Goal: Information Seeking & Learning: Check status

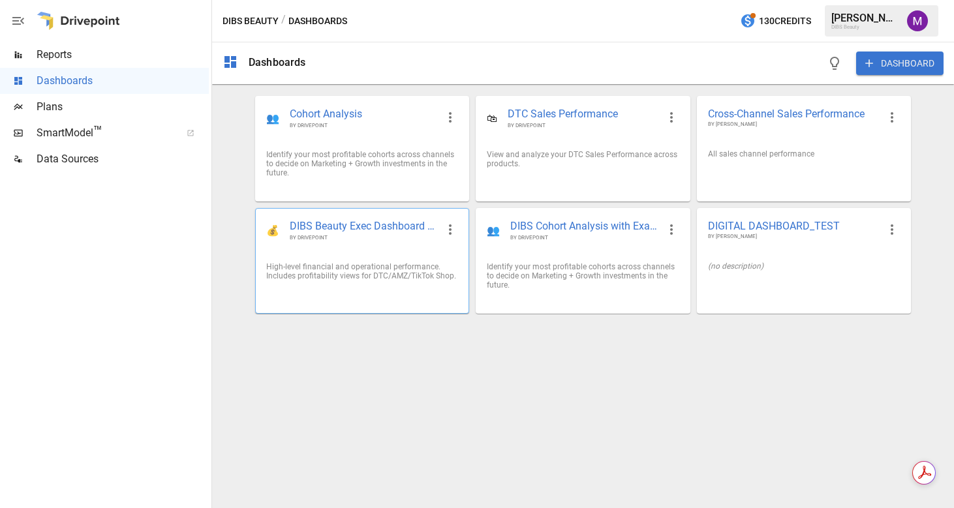
click at [371, 217] on div "💰 DIBS Beauty Exec Dashboard 📊 BY DRIVEPOINT" at bounding box center [362, 230] width 213 height 43
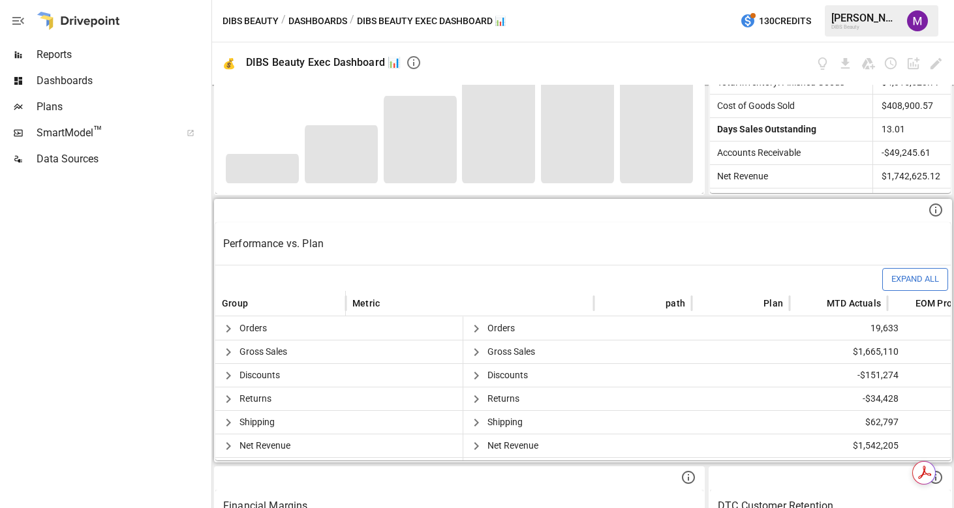
scroll to position [243, 0]
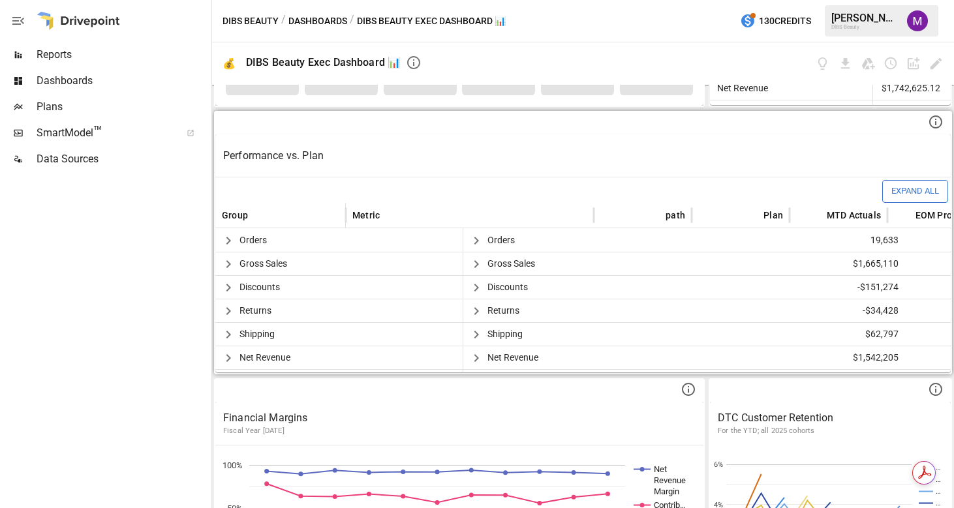
click at [337, 373] on div "Performance vs. Plan Expand All Group Metric path Plan MTD Actuals EOM Projecte…" at bounding box center [583, 243] width 738 height 264
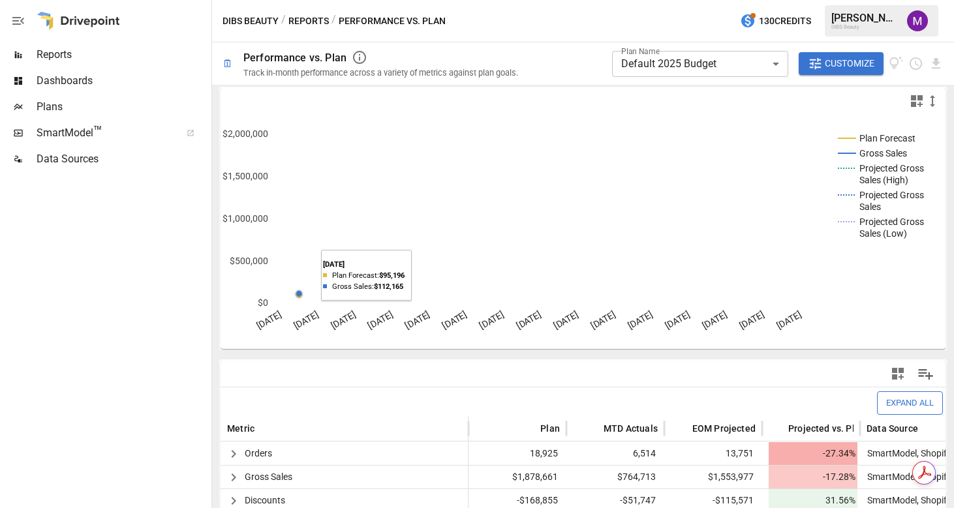
scroll to position [333, 0]
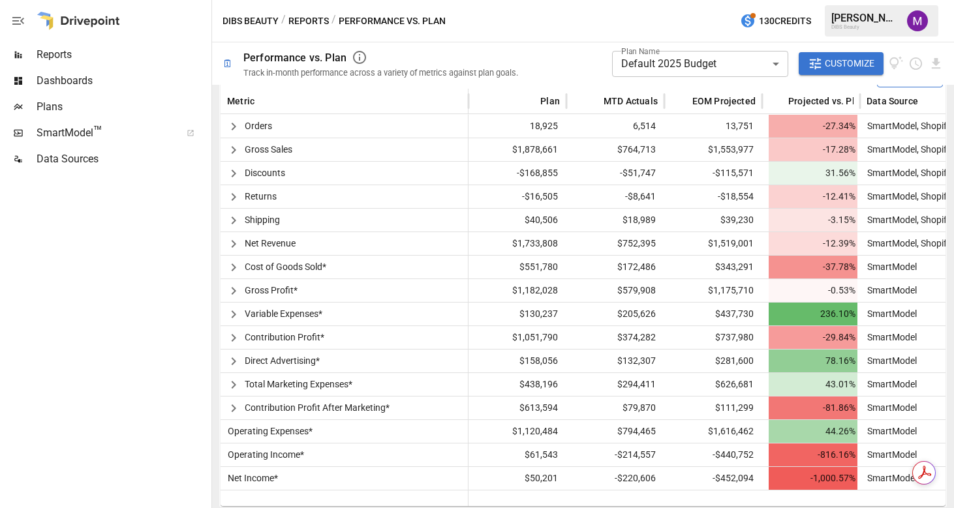
click at [303, 19] on button "Reports" at bounding box center [308, 21] width 40 height 16
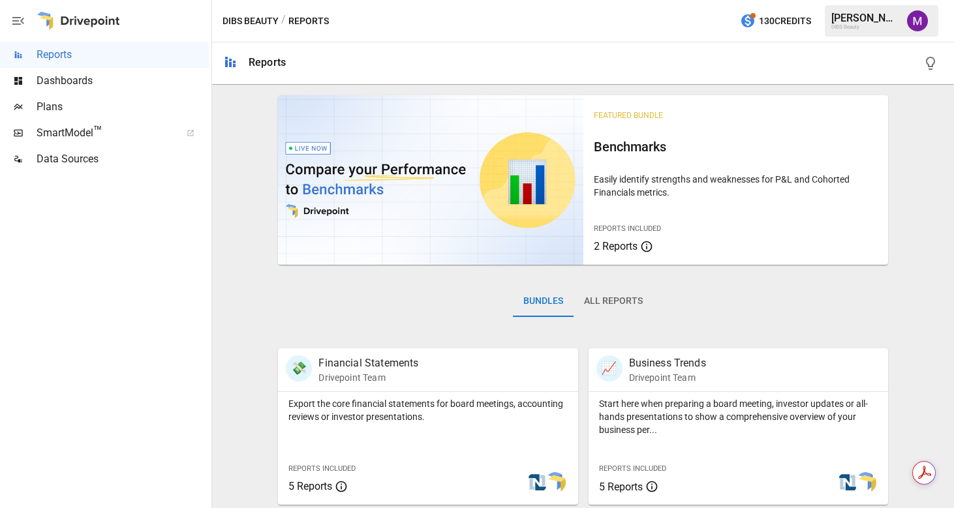
scroll to position [115, 0]
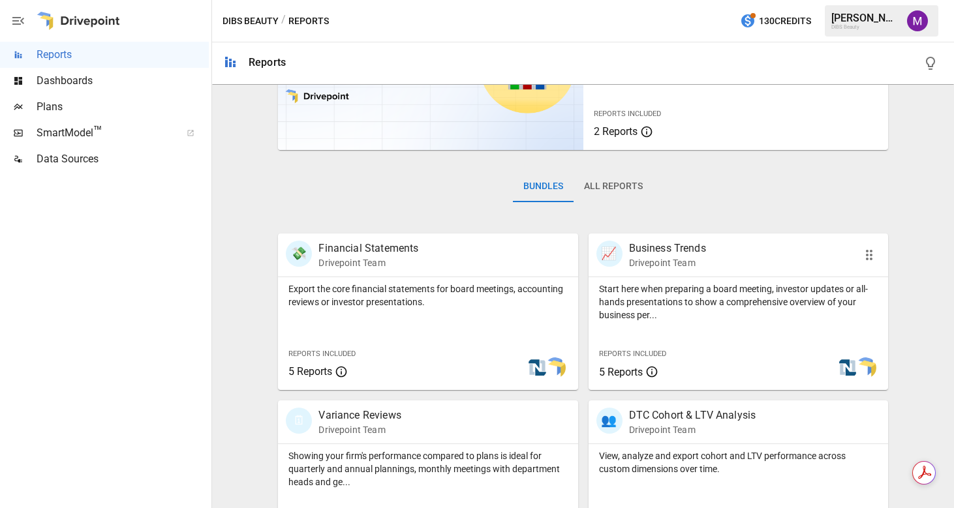
click at [720, 252] on div "📈 Business Trends Drivepoint Team" at bounding box center [714, 255] width 237 height 29
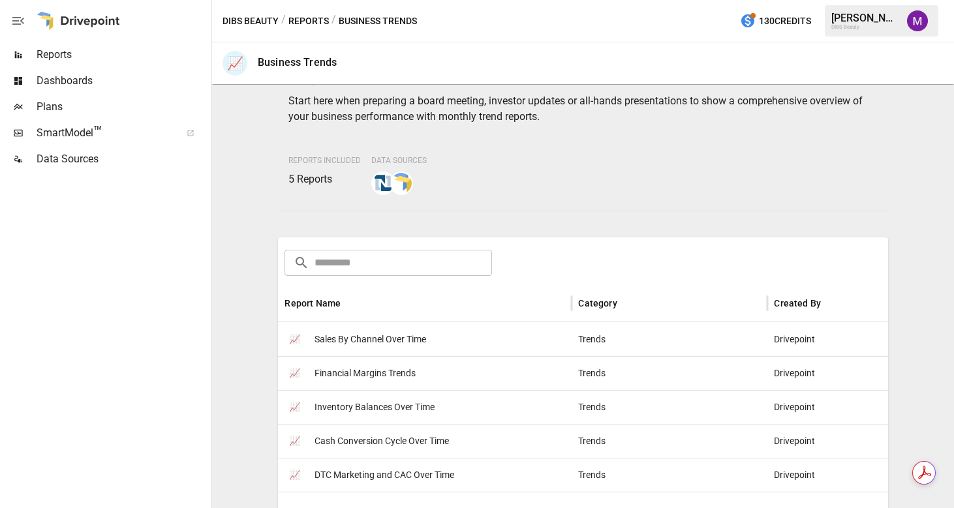
scroll to position [110, 0]
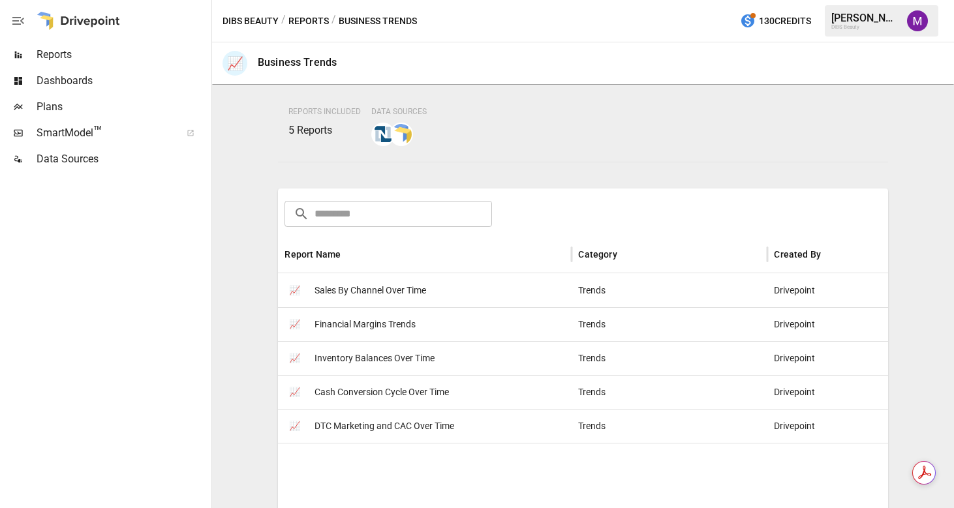
click at [409, 294] on span "Sales By Channel Over Time" at bounding box center [371, 290] width 112 height 33
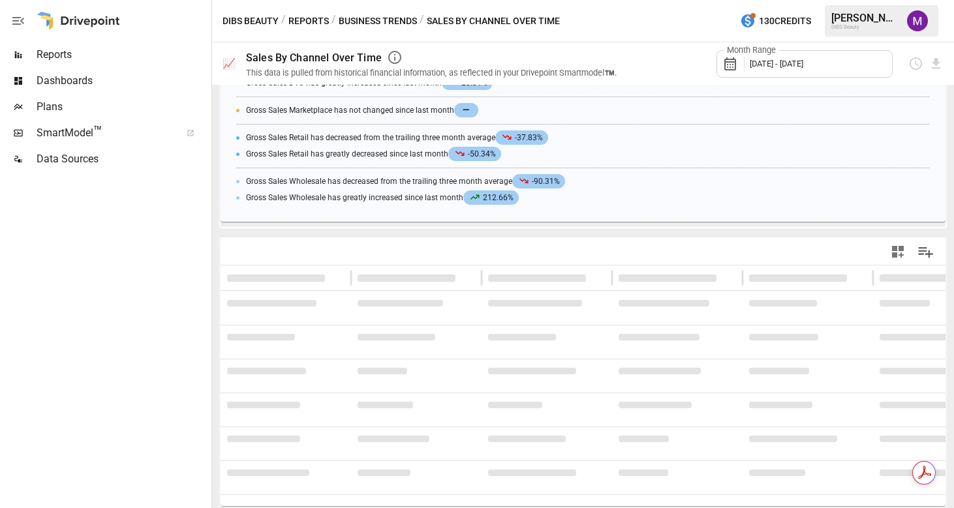
scroll to position [284, 0]
